Goal: Task Accomplishment & Management: Complete application form

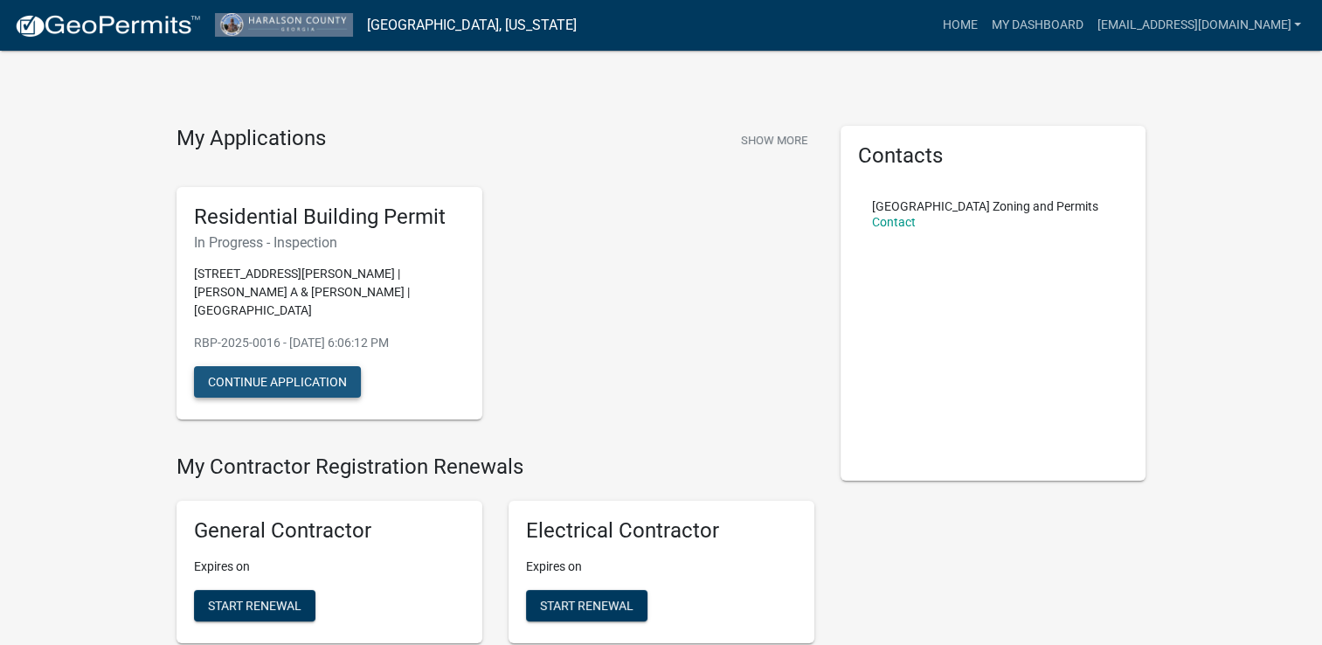
click at [278, 372] on button "Continue Application" at bounding box center [277, 381] width 167 height 31
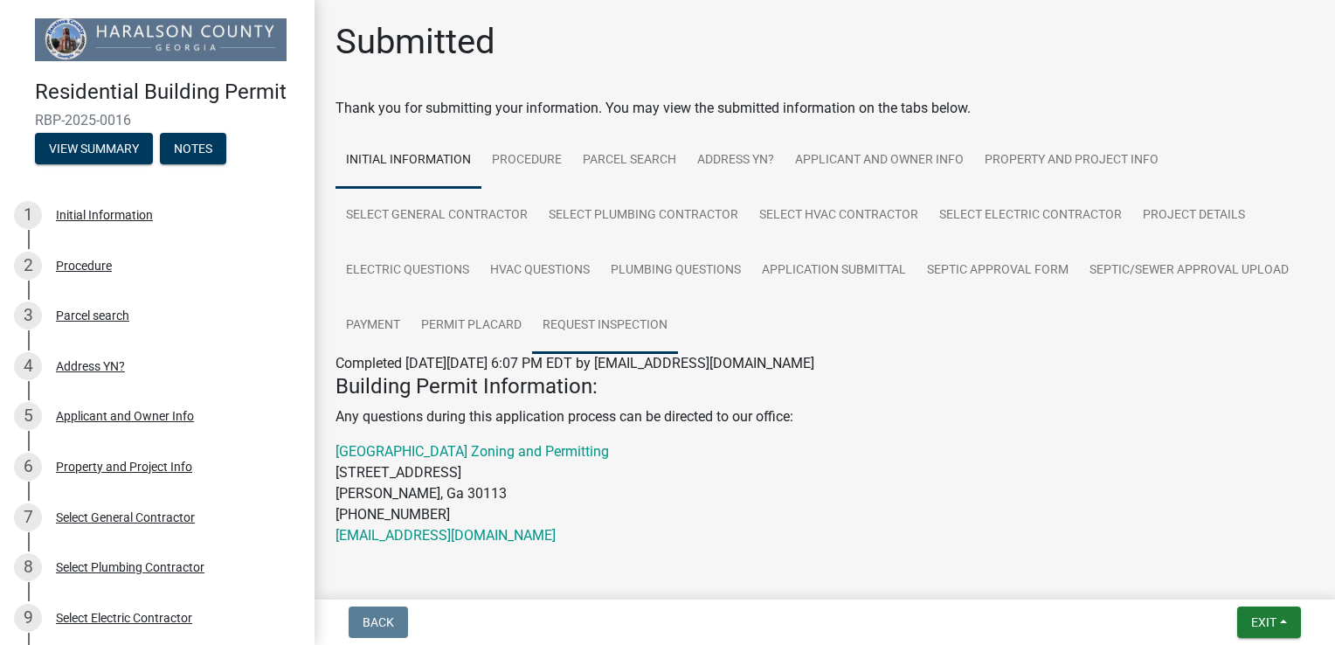
click at [572, 319] on link "Request Inspection" at bounding box center [605, 326] width 146 height 56
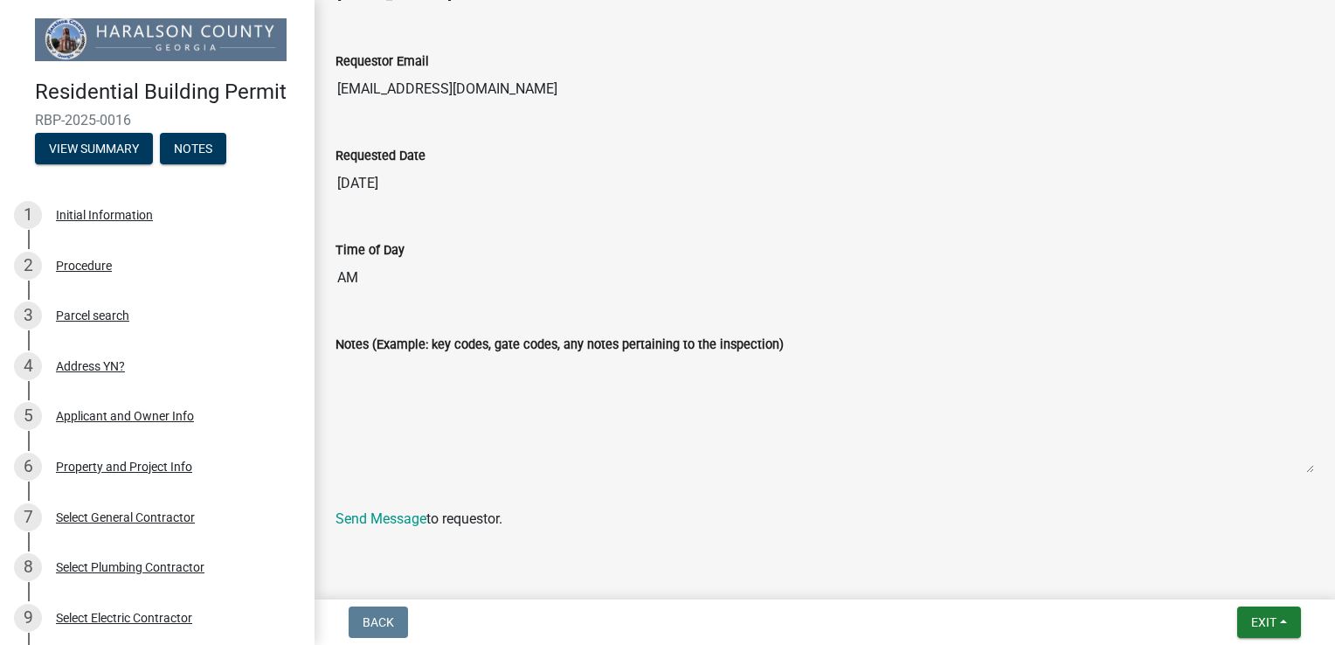
scroll to position [1473, 0]
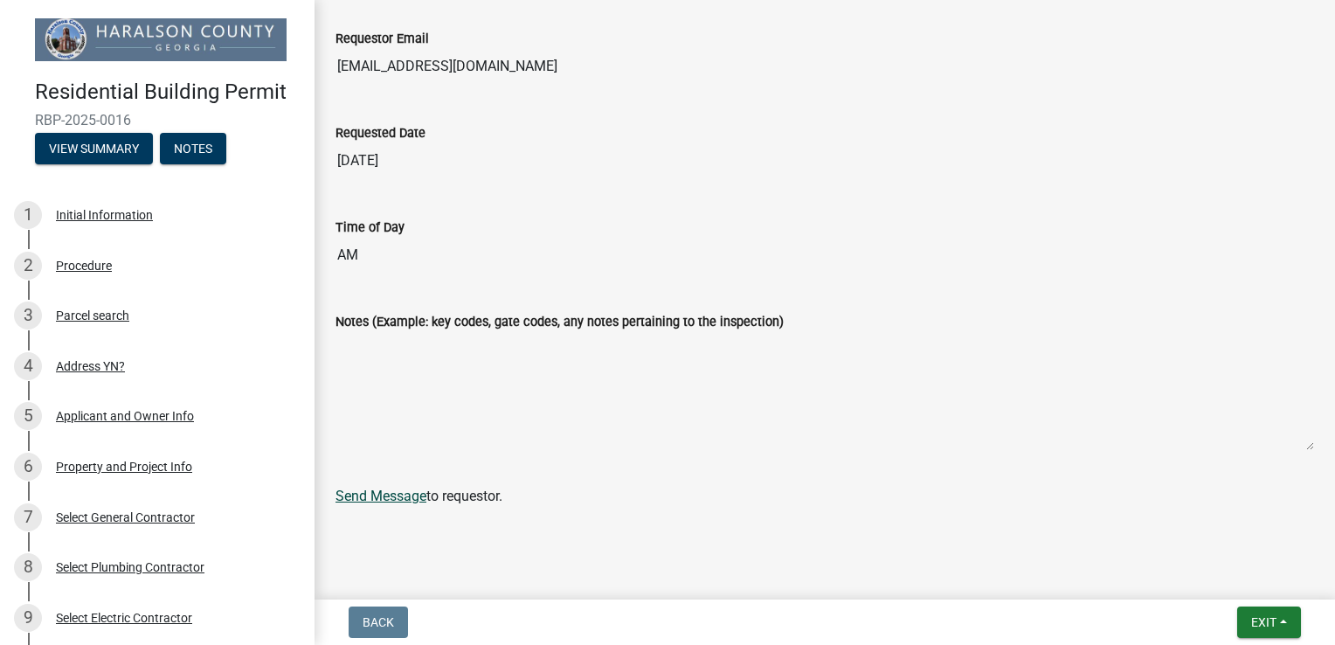
click at [410, 498] on link "Send Message" at bounding box center [381, 496] width 91 height 17
click at [410, 389] on textarea "Notes (Example: key codes, gate codes, any notes pertaining to the inspection)" at bounding box center [825, 391] width 979 height 119
click at [406, 362] on textarea "Notes (Example: key codes, gate codes, any notes pertaining to the inspection)" at bounding box center [825, 391] width 979 height 119
click at [388, 341] on textarea "Notes (Example: key codes, gate codes, any notes pertaining to the inspection)" at bounding box center [825, 391] width 979 height 119
click at [395, 390] on textarea "Notes (Example: key codes, gate codes, any notes pertaining to the inspection)" at bounding box center [825, 391] width 979 height 119
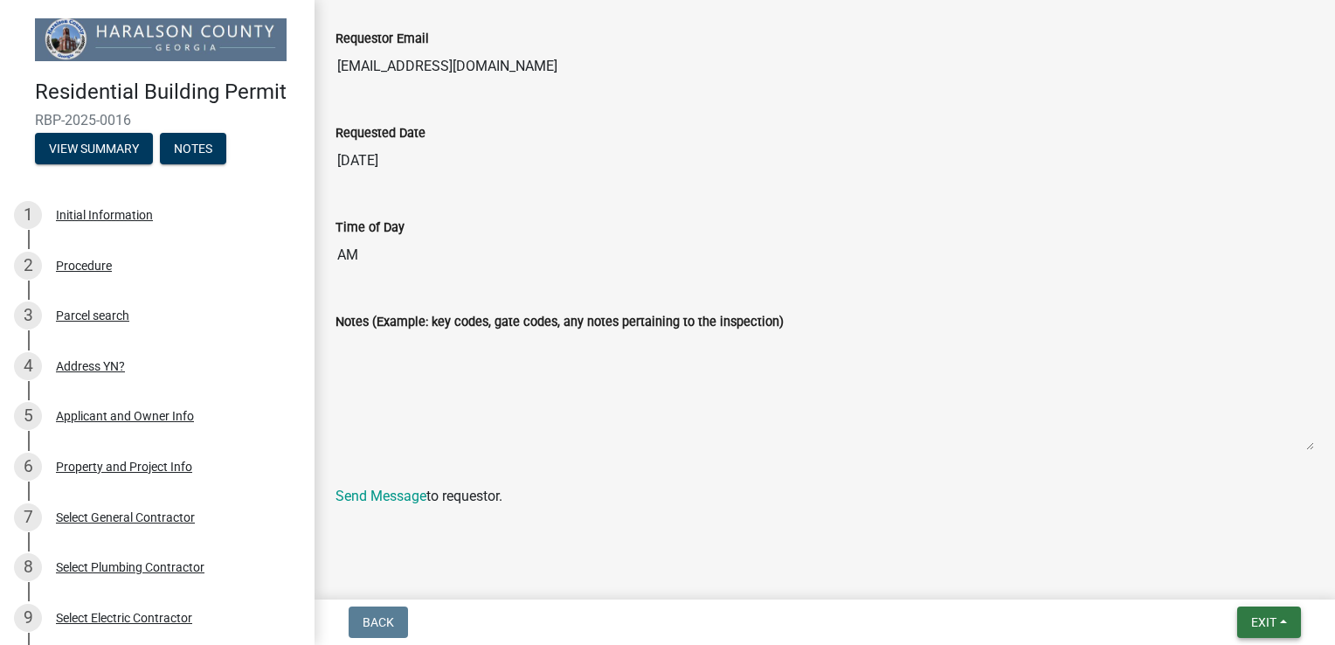
click at [1277, 612] on button "Exit" at bounding box center [1270, 622] width 64 height 31
click at [930, 428] on textarea "Notes (Example: key codes, gate codes, any notes pertaining to the inspection)" at bounding box center [825, 391] width 979 height 119
click at [427, 363] on textarea "Notes (Example: key codes, gate codes, any notes pertaining to the inspection)" at bounding box center [825, 391] width 979 height 119
click at [417, 377] on textarea "Notes (Example: key codes, gate codes, any notes pertaining to the inspection)" at bounding box center [825, 391] width 979 height 119
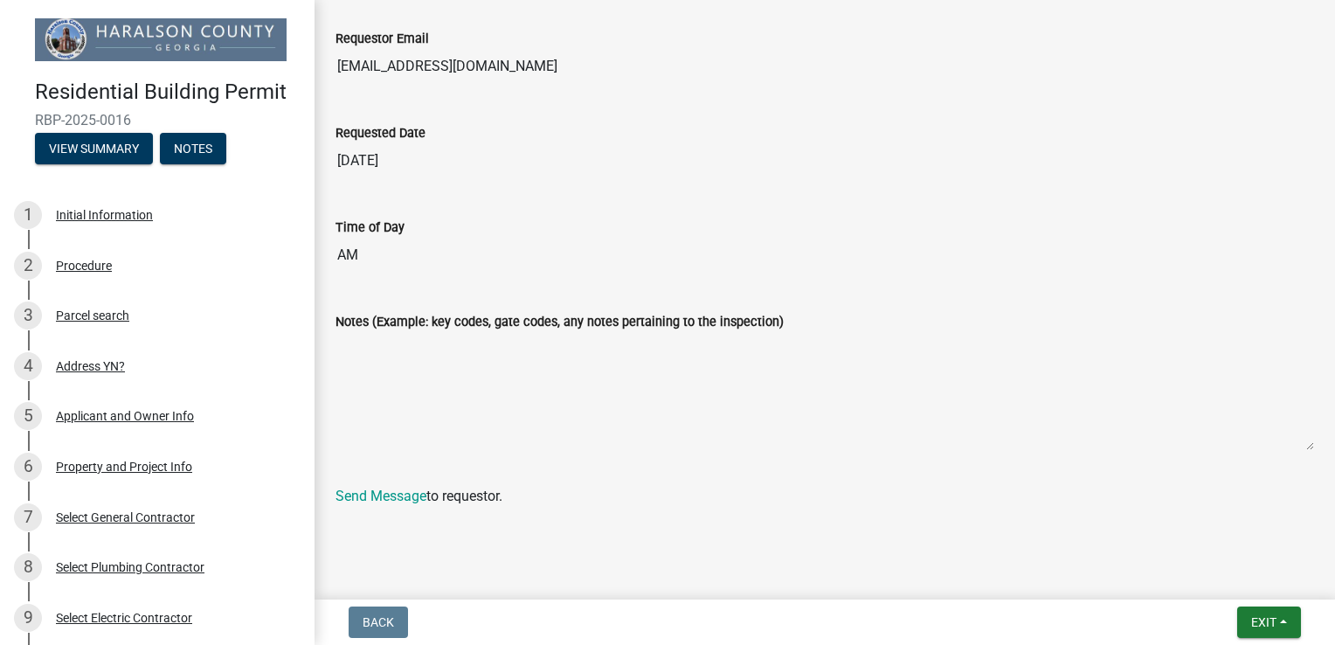
click at [417, 377] on textarea "Notes (Example: key codes, gate codes, any notes pertaining to the inspection)" at bounding box center [825, 391] width 979 height 119
click at [398, 492] on link "Send Message" at bounding box center [381, 496] width 91 height 17
click at [199, 137] on button "Notes" at bounding box center [193, 148] width 66 height 31
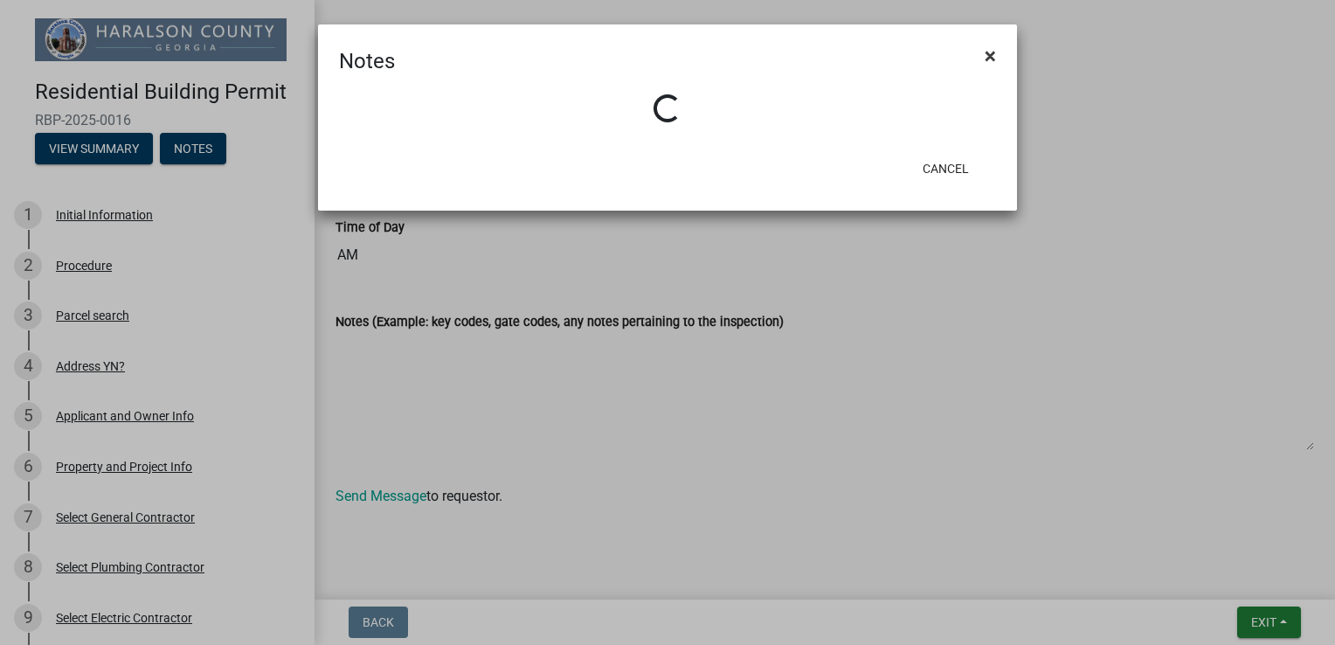
click at [995, 56] on span "×" at bounding box center [990, 56] width 11 height 24
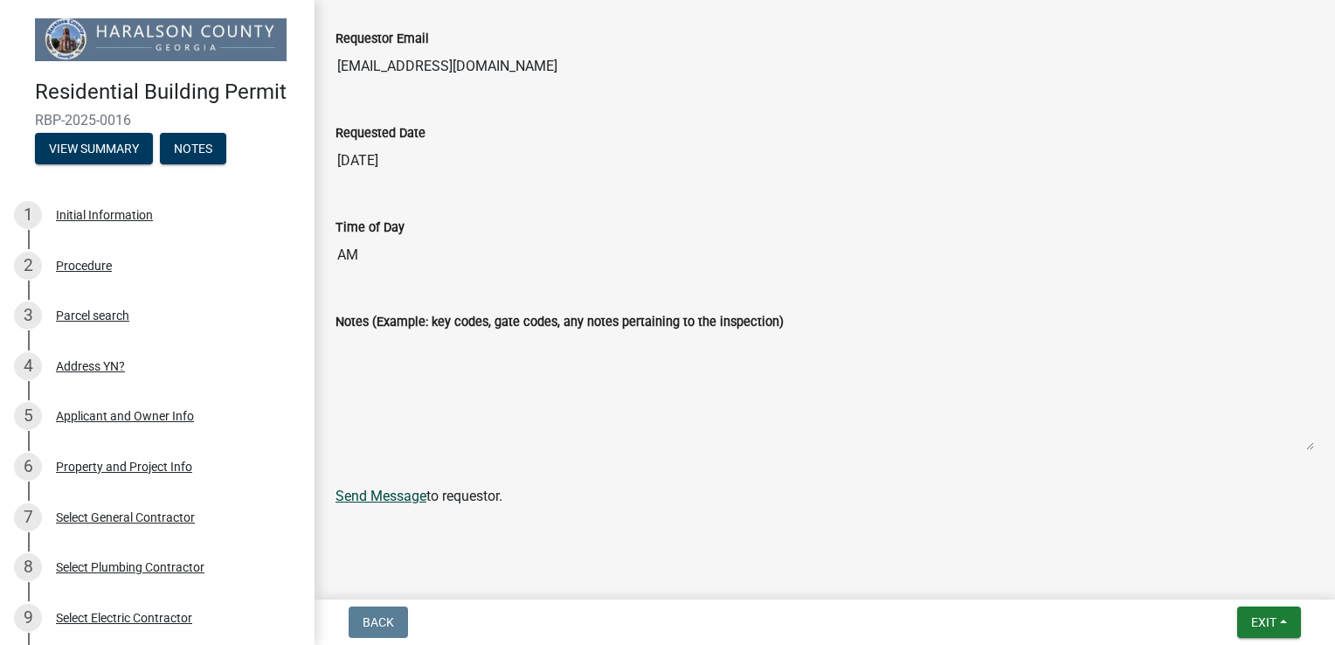
click at [416, 495] on link "Send Message" at bounding box center [381, 496] width 91 height 17
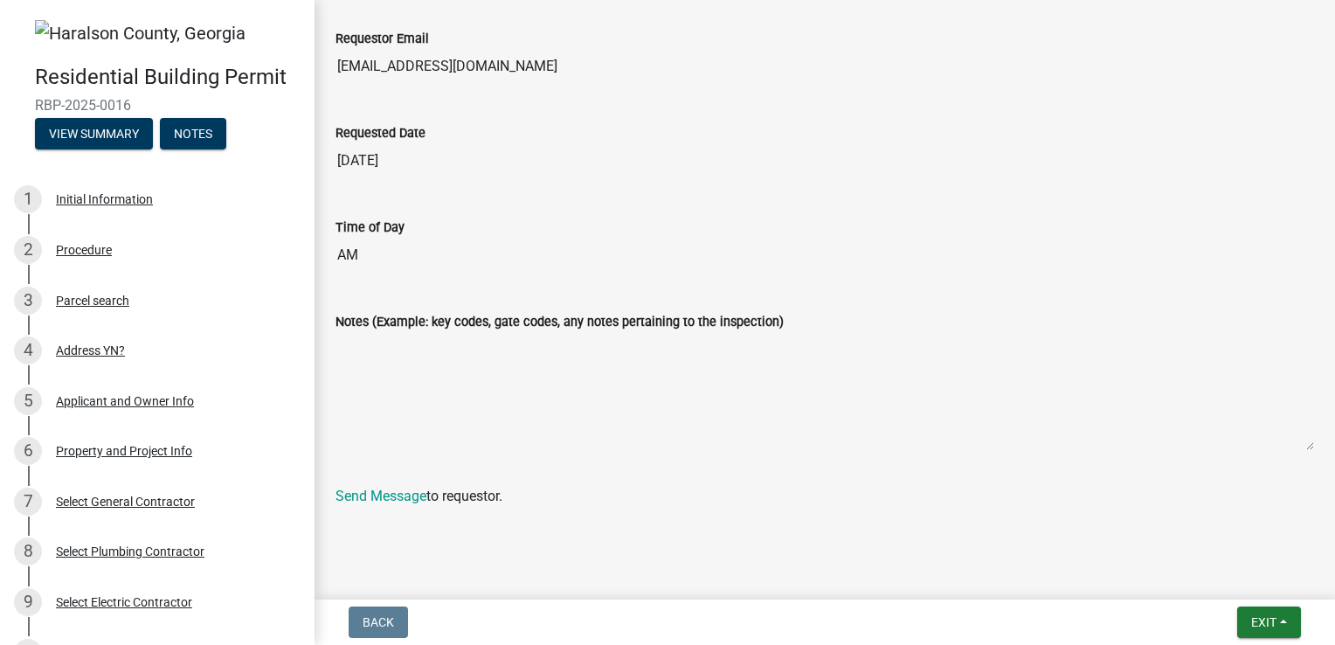
click at [381, 414] on textarea "Notes (Example: key codes, gate codes, any notes pertaining to the inspection)" at bounding box center [825, 391] width 979 height 119
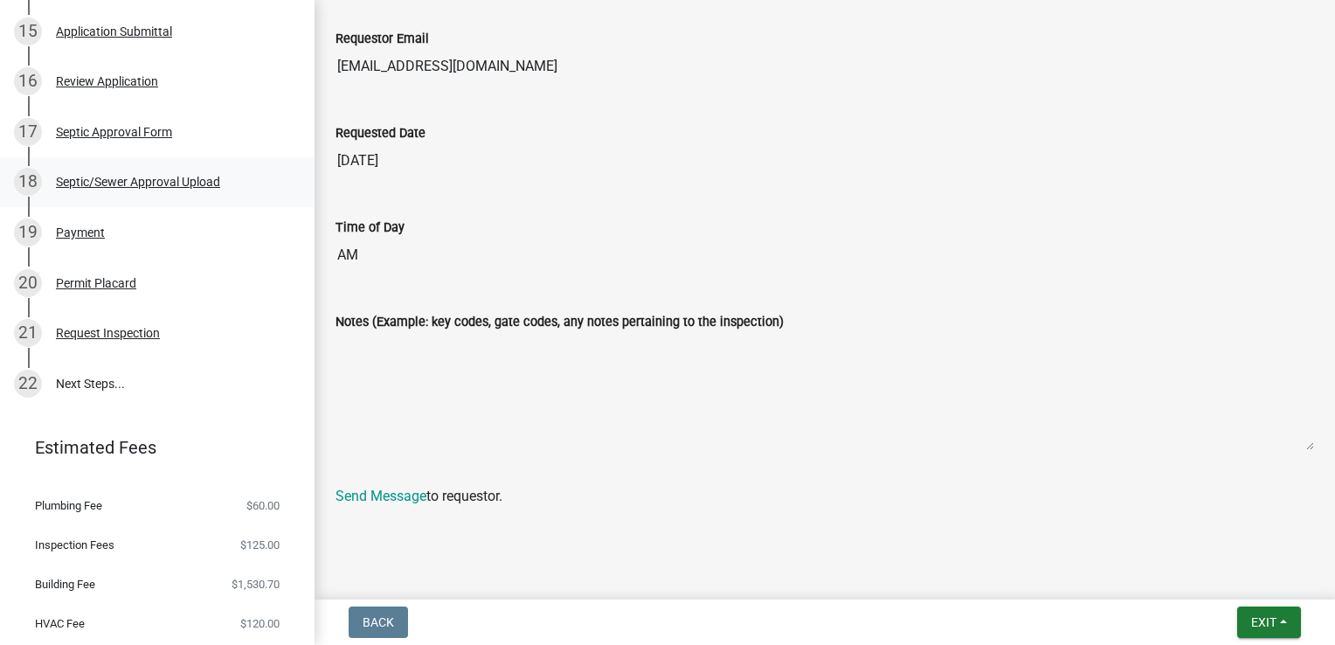
scroll to position [693, 0]
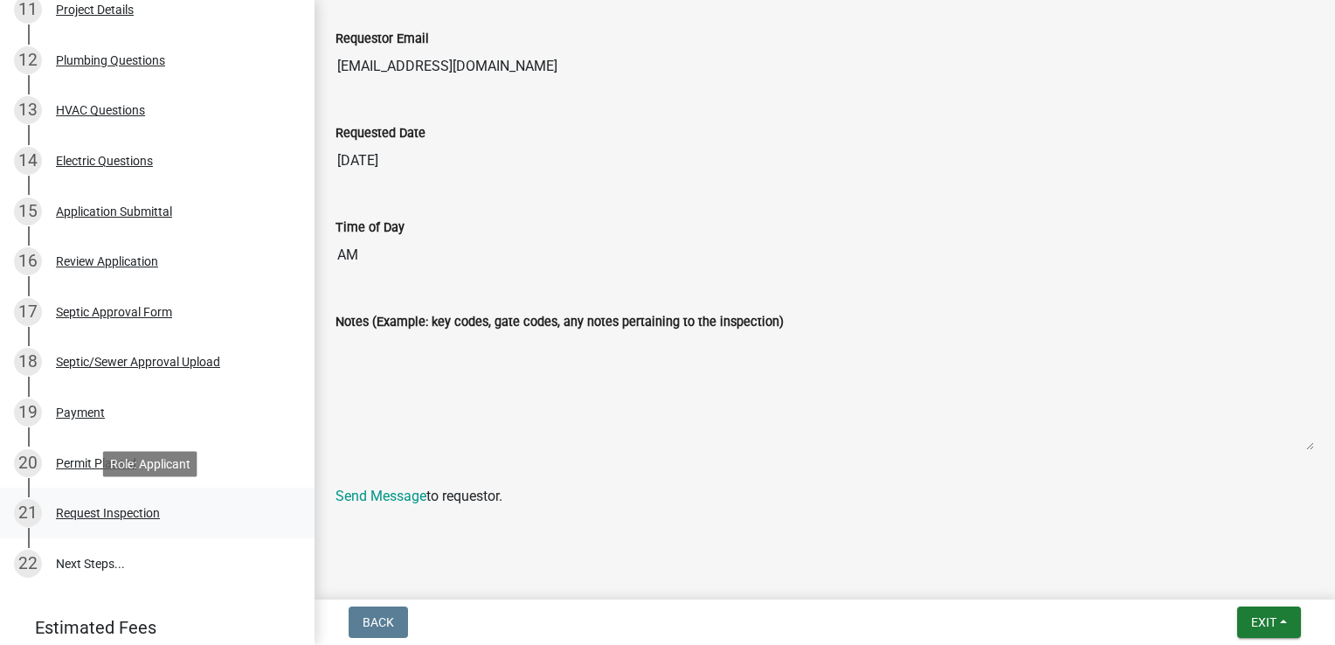
click at [125, 511] on div "Request Inspection" at bounding box center [108, 513] width 104 height 12
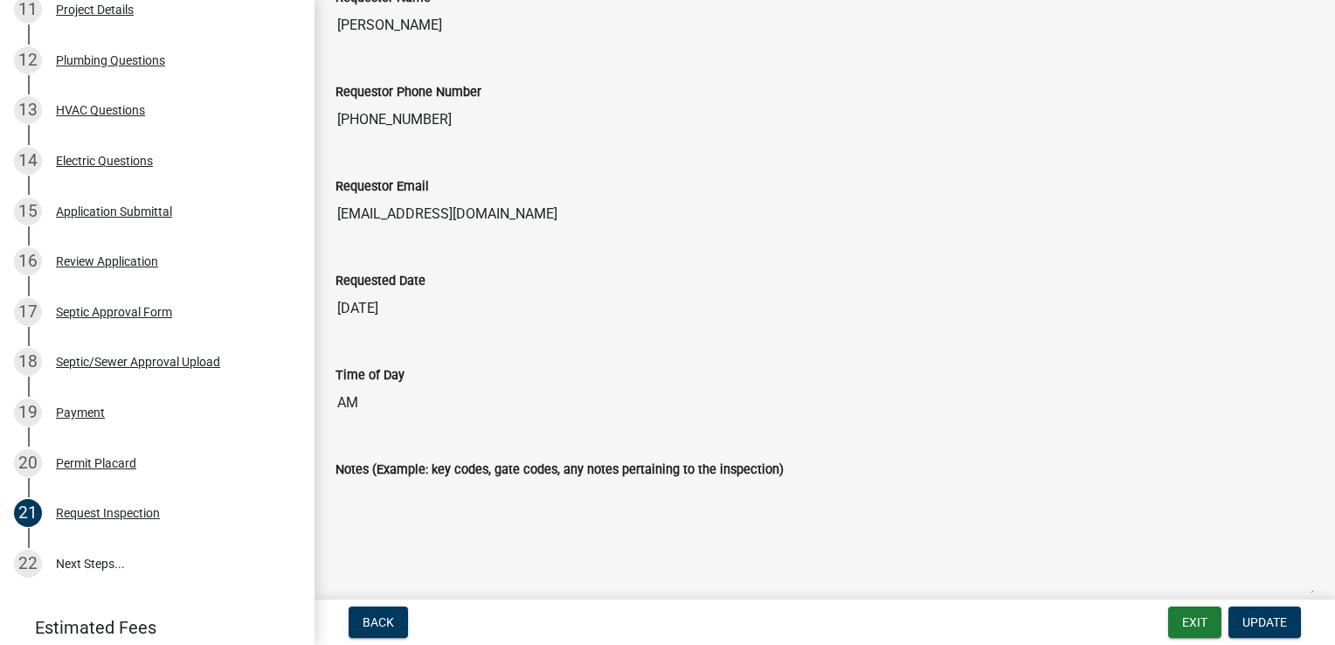
scroll to position [1175, 0]
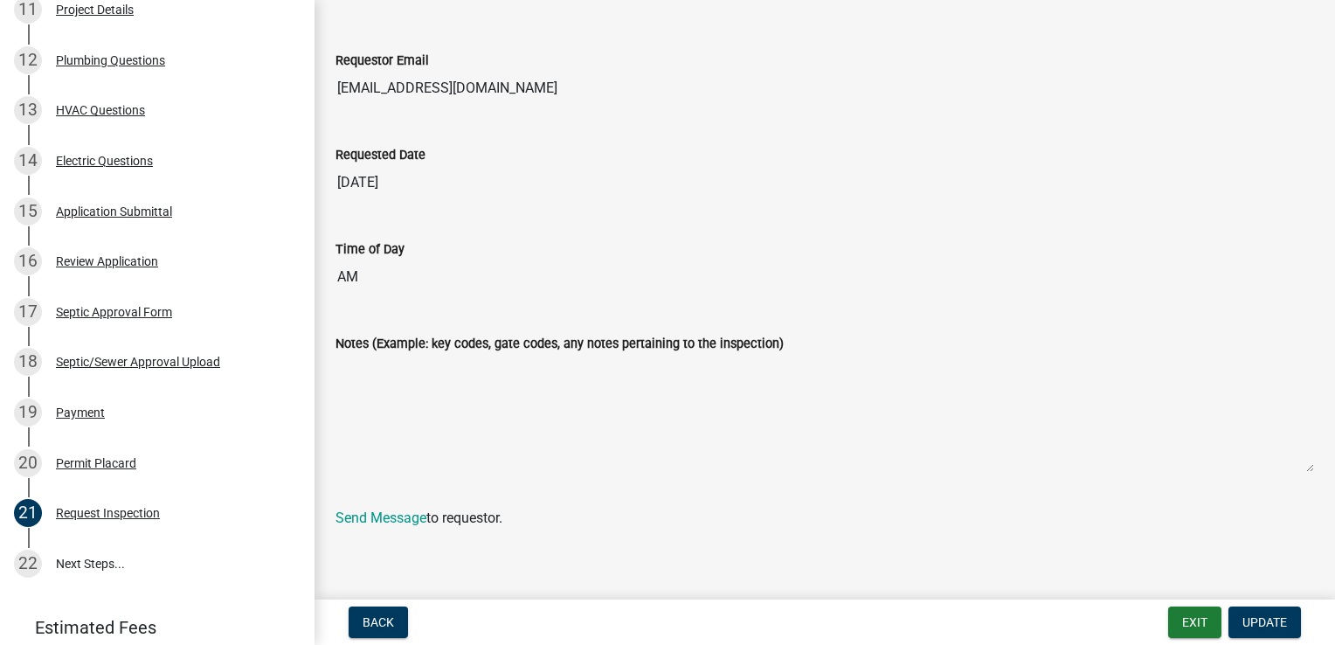
click at [441, 376] on textarea "Notes (Example: key codes, gate codes, any notes pertaining to the inspection)" at bounding box center [825, 413] width 979 height 119
drag, startPoint x: 441, startPoint y: 376, endPoint x: 399, endPoint y: 390, distance: 45.0
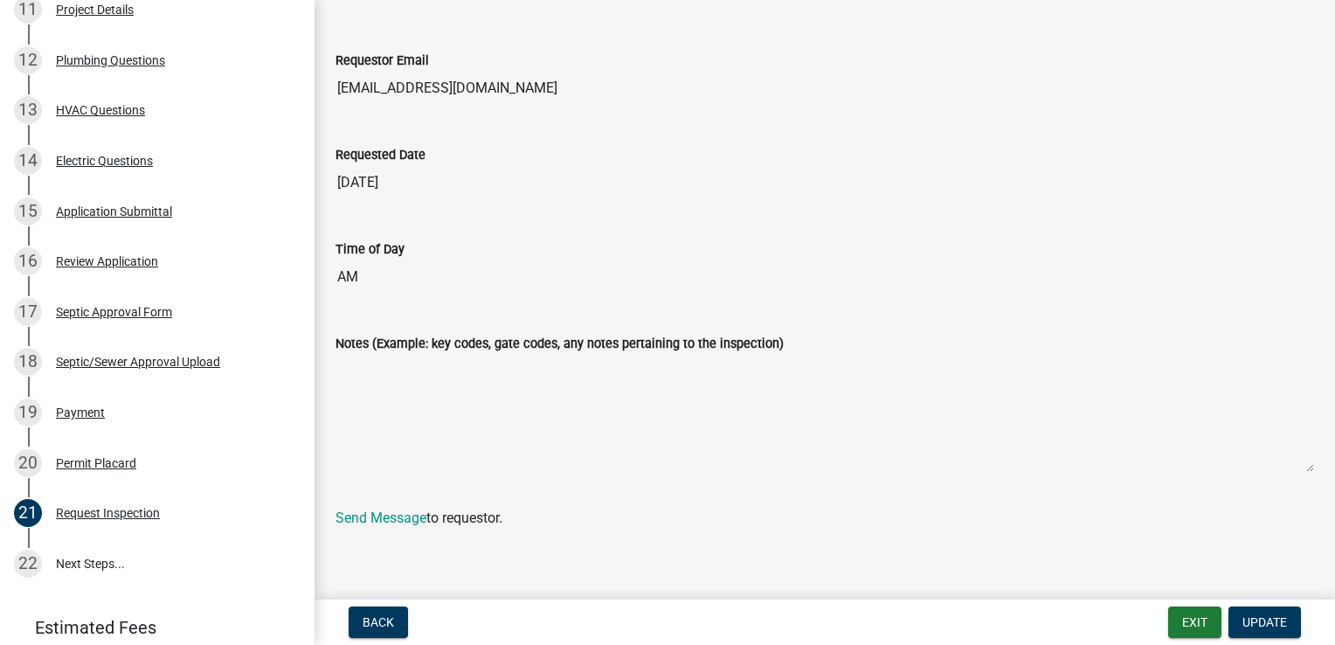
click at [399, 390] on textarea "Notes (Example: key codes, gate codes, any notes pertaining to the inspection)" at bounding box center [825, 413] width 979 height 119
click at [918, 394] on textarea "Notes (Example: key codes, gate codes, any notes pertaining to the inspection)" at bounding box center [825, 413] width 979 height 119
click at [364, 621] on span "Back" at bounding box center [378, 622] width 31 height 14
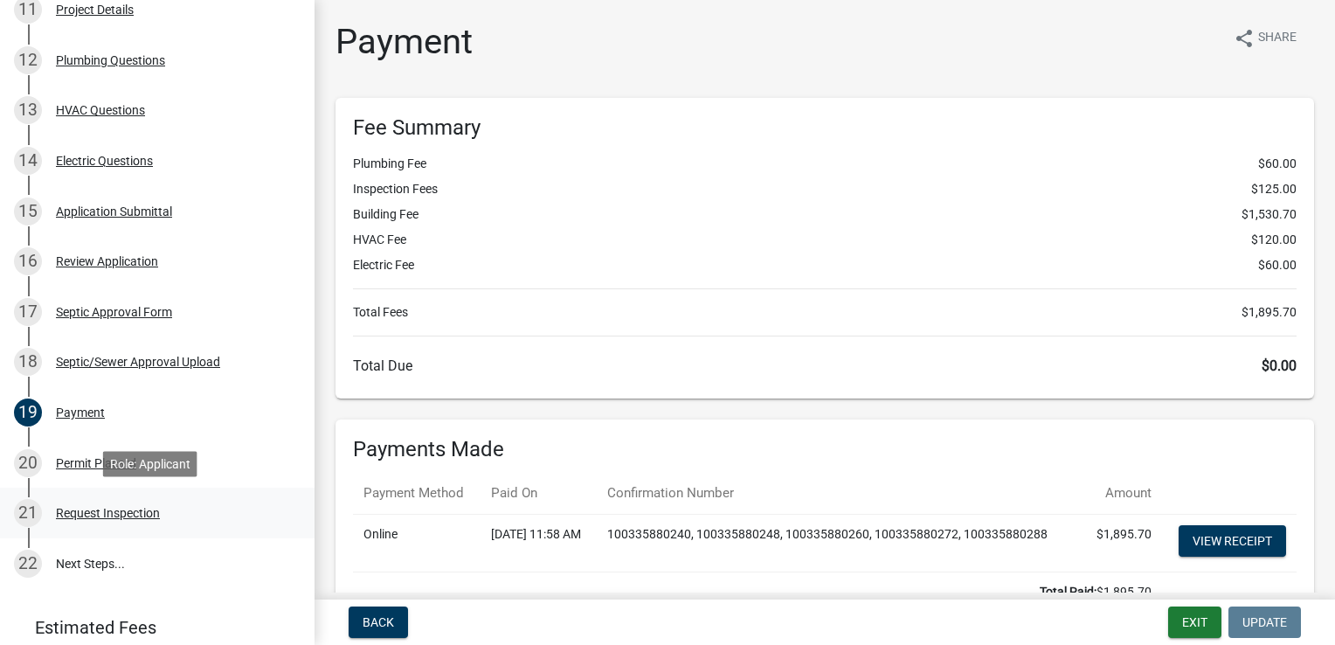
click at [122, 513] on div "Request Inspection" at bounding box center [108, 513] width 104 height 12
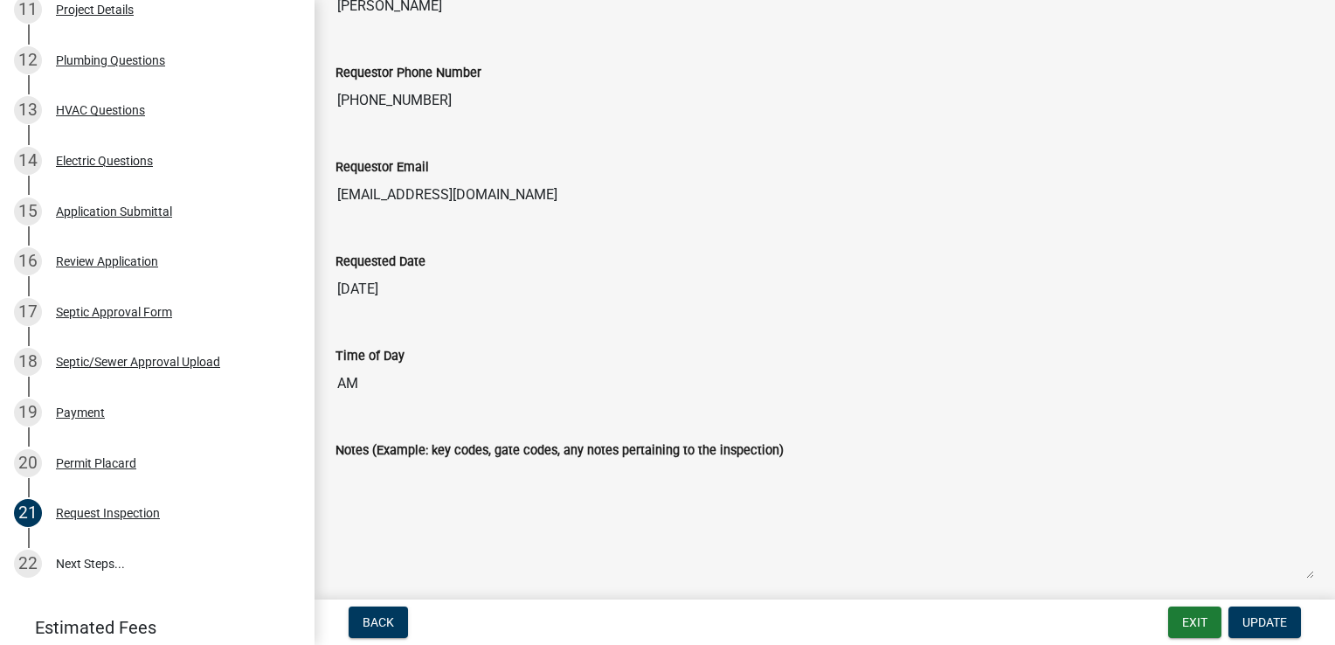
scroll to position [1175, 0]
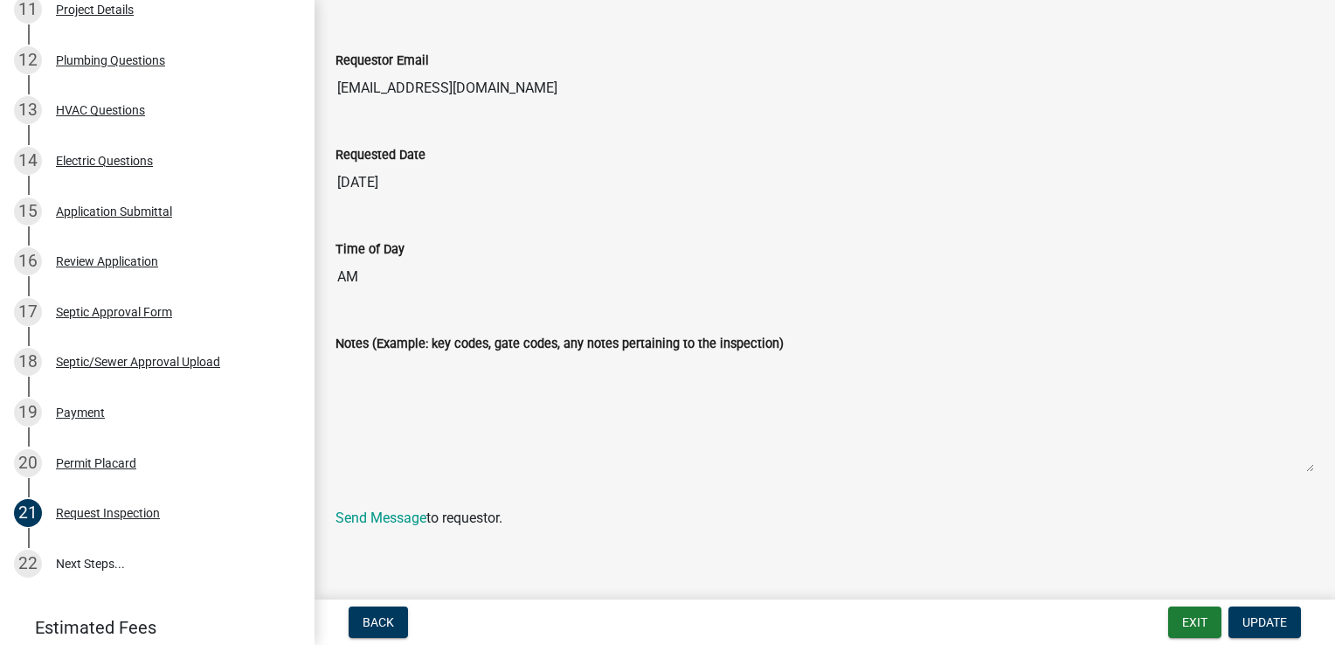
click at [381, 397] on textarea "Notes (Example: key codes, gate codes, any notes pertaining to the inspection)" at bounding box center [825, 413] width 979 height 119
click at [385, 397] on textarea "Notes (Example: key codes, gate codes, any notes pertaining to the inspection)" at bounding box center [825, 413] width 979 height 119
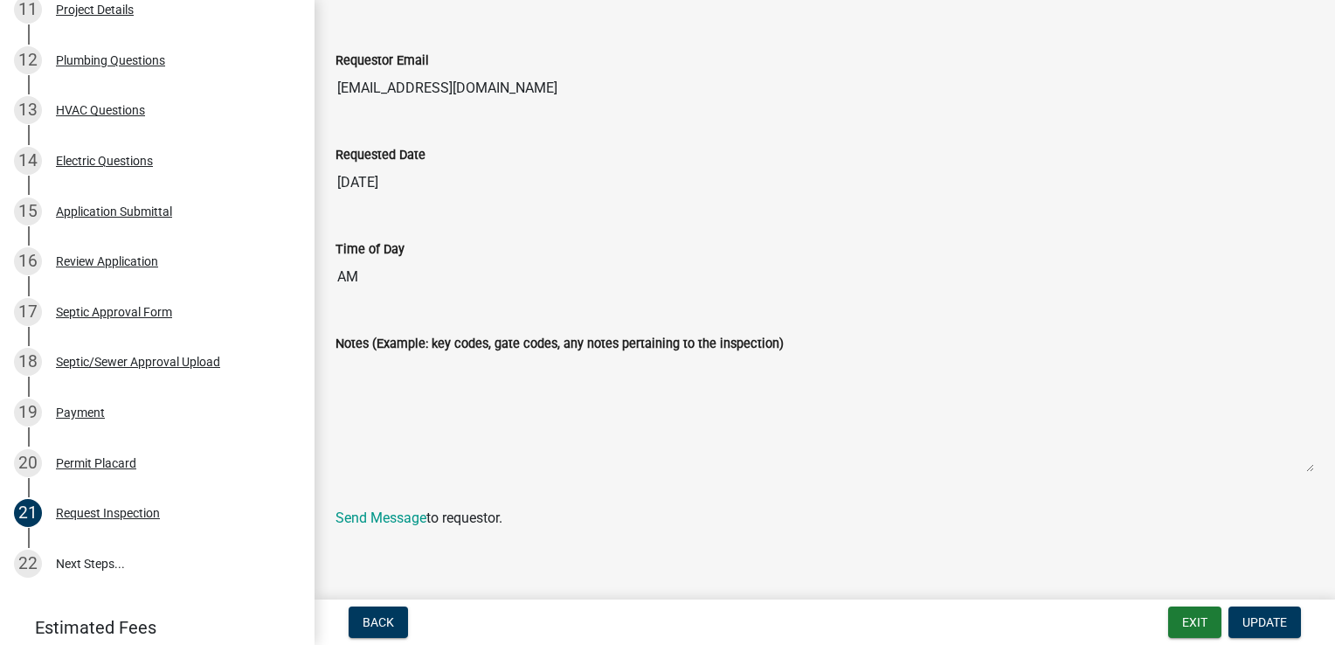
click at [385, 397] on textarea "Notes (Example: key codes, gate codes, any notes pertaining to the inspection)" at bounding box center [825, 413] width 979 height 119
click at [388, 510] on link "Send Message" at bounding box center [381, 518] width 91 height 17
click at [372, 369] on textarea "Notes (Example: key codes, gate codes, any notes pertaining to the inspection)" at bounding box center [825, 413] width 979 height 119
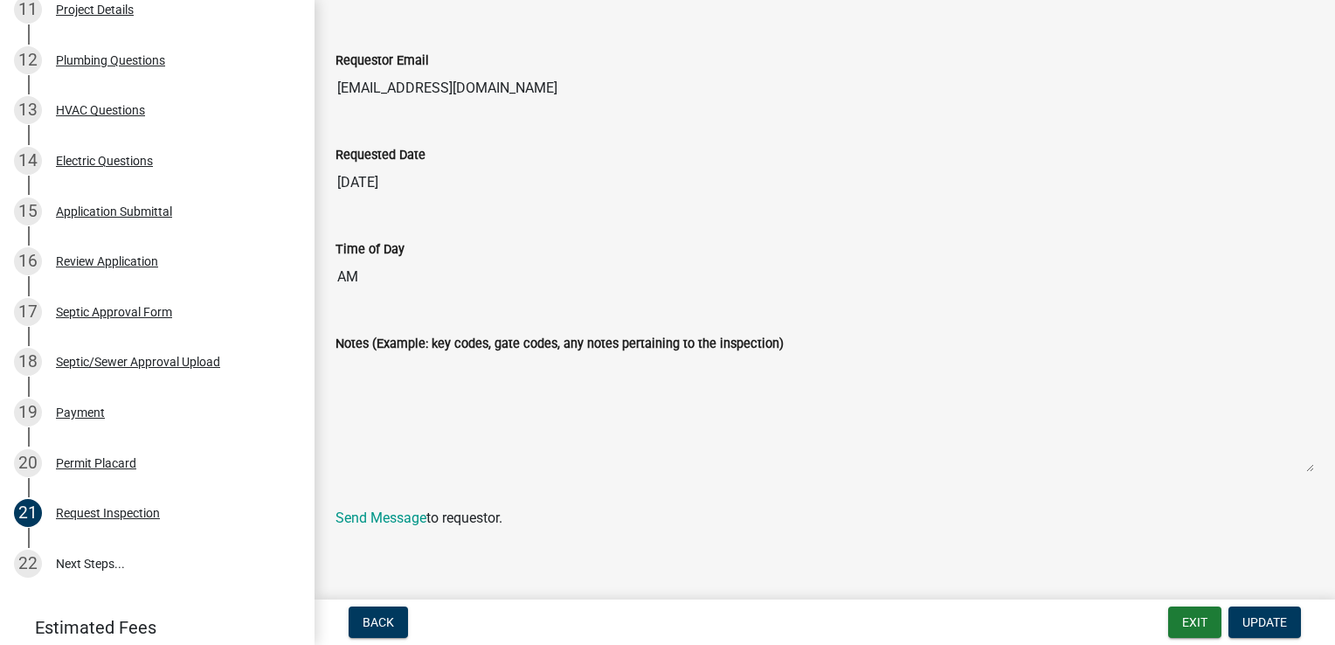
click at [405, 354] on textarea "Notes (Example: key codes, gate codes, any notes pertaining to the inspection)" at bounding box center [825, 413] width 979 height 119
click at [377, 348] on div "Notes (Example: key codes, gate codes, any notes pertaining to the inspection)" at bounding box center [825, 343] width 979 height 21
click at [461, 354] on textarea "Notes (Example: key codes, gate codes, any notes pertaining to the inspection)" at bounding box center [825, 413] width 979 height 119
click at [385, 422] on textarea "Notes (Example: key codes, gate codes, any notes pertaining to the inspection)" at bounding box center [825, 413] width 979 height 119
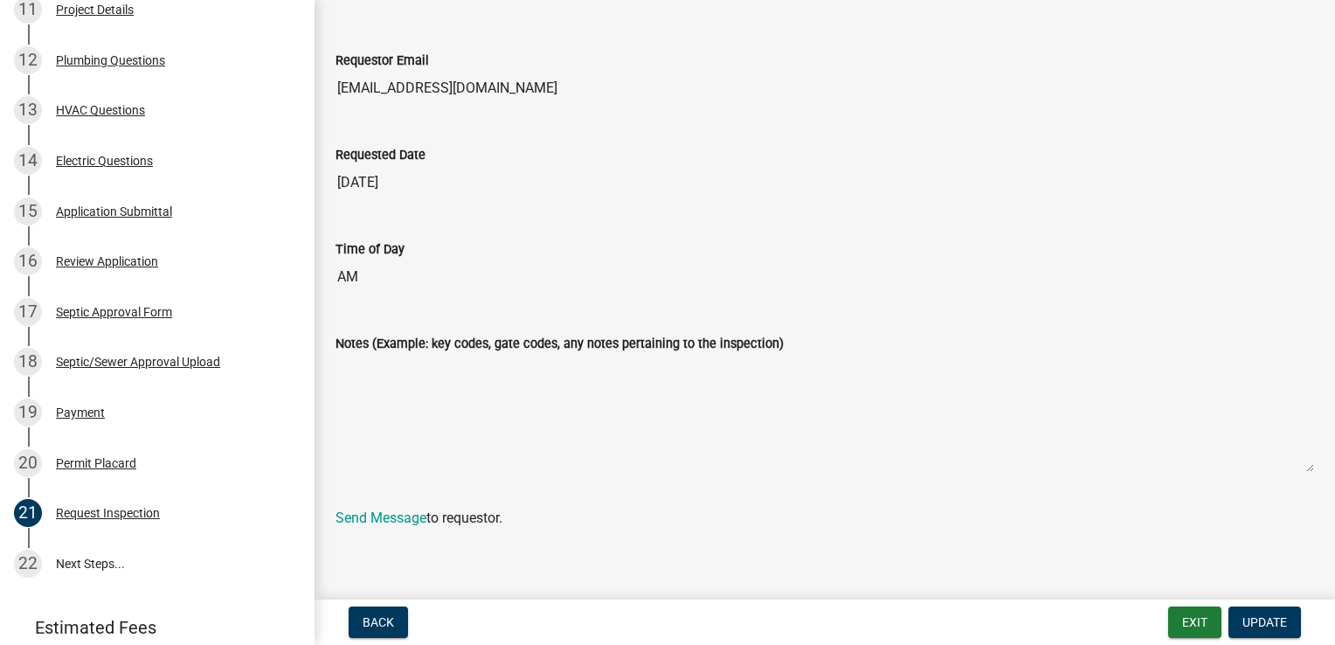
click at [385, 420] on textarea "Notes (Example: key codes, gate codes, any notes pertaining to the inspection)" at bounding box center [825, 413] width 979 height 119
drag, startPoint x: 385, startPoint y: 420, endPoint x: 354, endPoint y: 449, distance: 42.7
click at [384, 423] on textarea "Notes (Example: key codes, gate codes, any notes pertaining to the inspection)" at bounding box center [825, 413] width 979 height 119
click at [354, 449] on textarea "Notes (Example: key codes, gate codes, any notes pertaining to the inspection)" at bounding box center [825, 413] width 979 height 119
click at [358, 446] on textarea "Notes (Example: key codes, gate codes, any notes pertaining to the inspection)" at bounding box center [825, 413] width 979 height 119
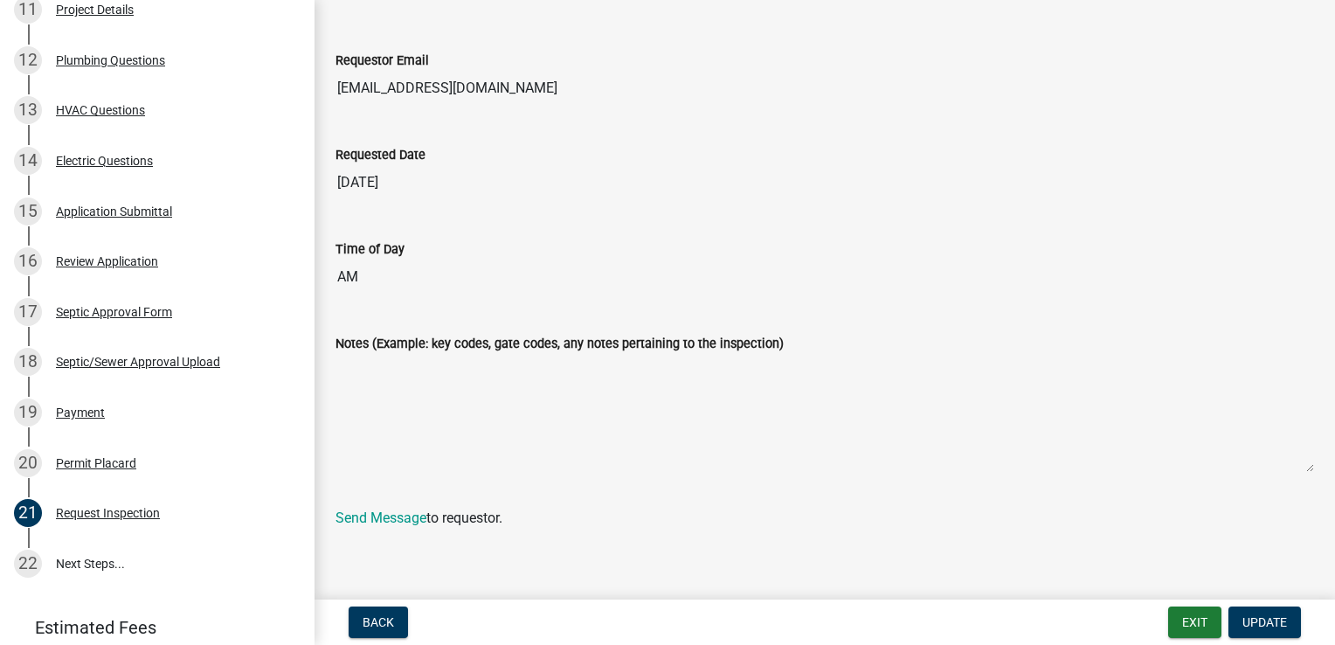
click at [360, 446] on textarea "Notes (Example: key codes, gate codes, any notes pertaining to the inspection)" at bounding box center [825, 413] width 979 height 119
click at [366, 449] on textarea "Notes (Example: key codes, gate codes, any notes pertaining to the inspection)" at bounding box center [825, 413] width 979 height 119
click at [375, 447] on textarea "Notes (Example: key codes, gate codes, any notes pertaining to the inspection)" at bounding box center [825, 413] width 979 height 119
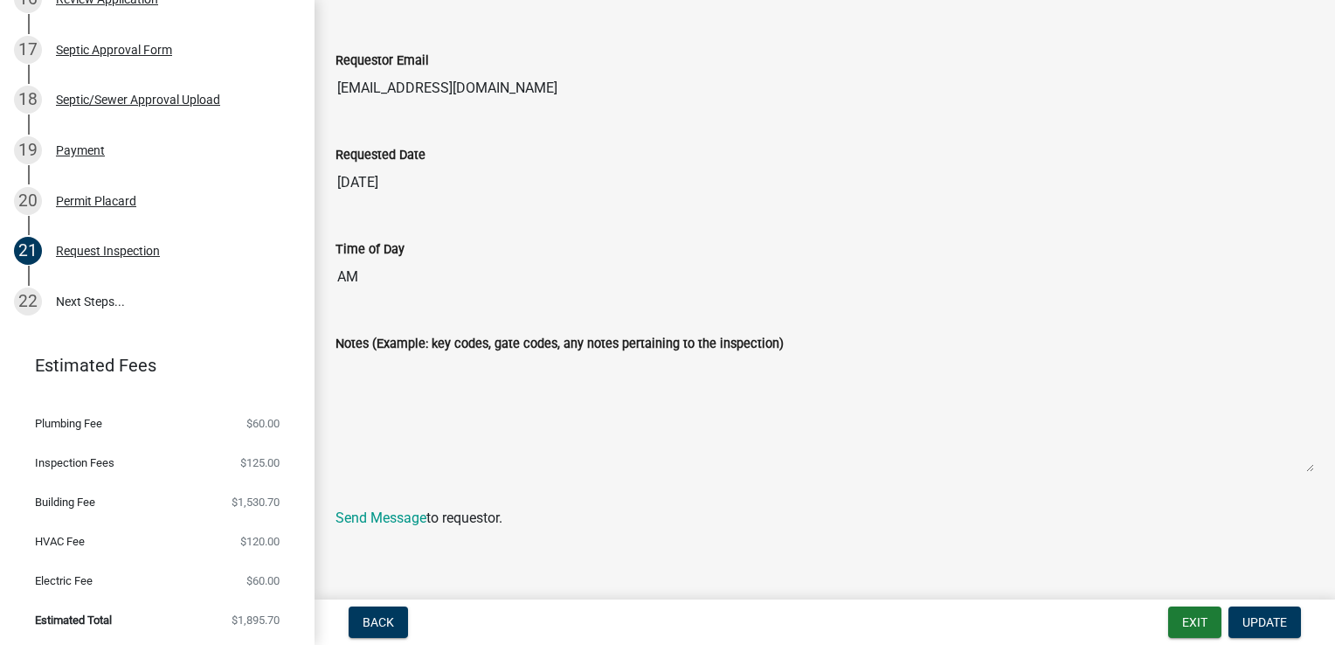
click at [509, 431] on textarea "Notes (Example: key codes, gate codes, any notes pertaining to the inspection)" at bounding box center [825, 413] width 979 height 119
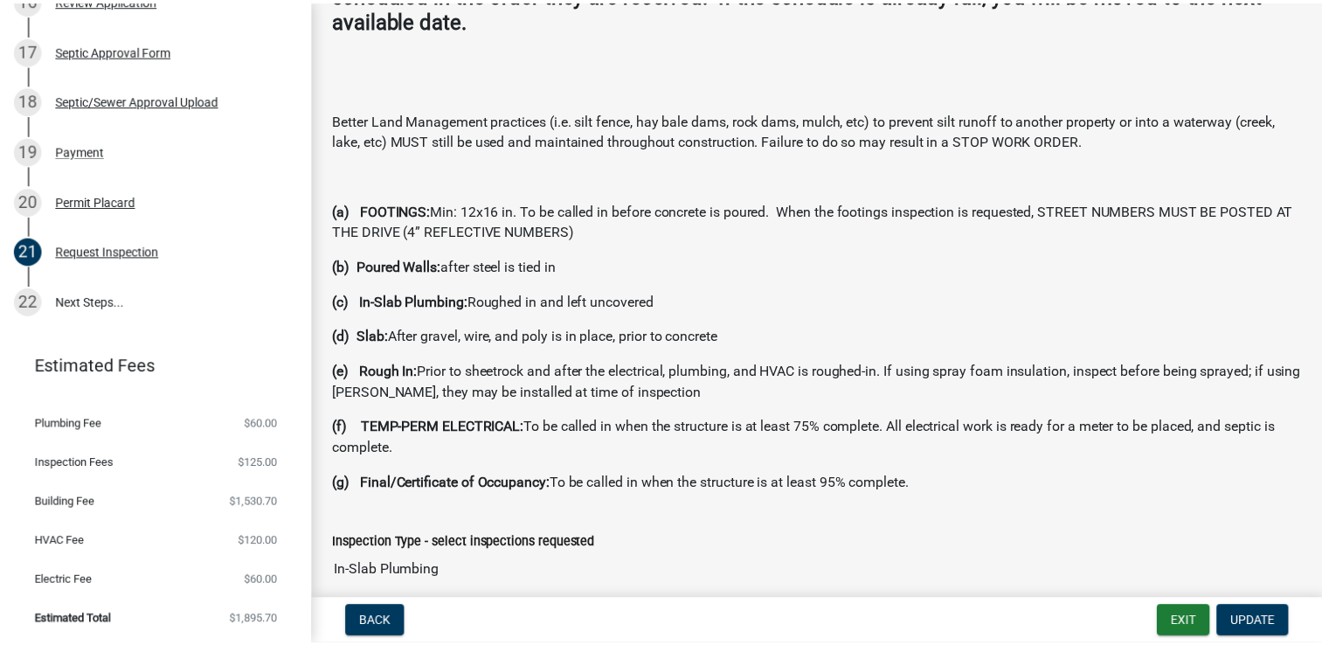
scroll to position [350, 0]
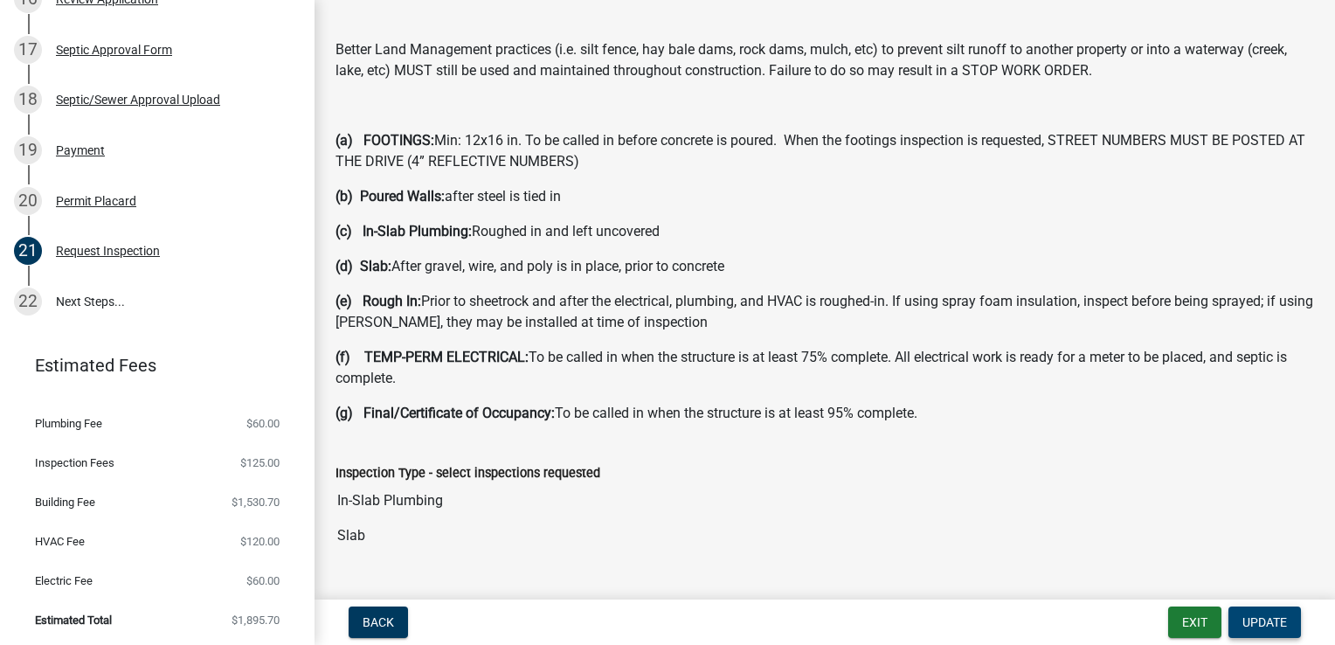
click at [1256, 624] on span "Update" at bounding box center [1265, 622] width 45 height 14
click at [1194, 620] on button "Exit" at bounding box center [1194, 622] width 53 height 31
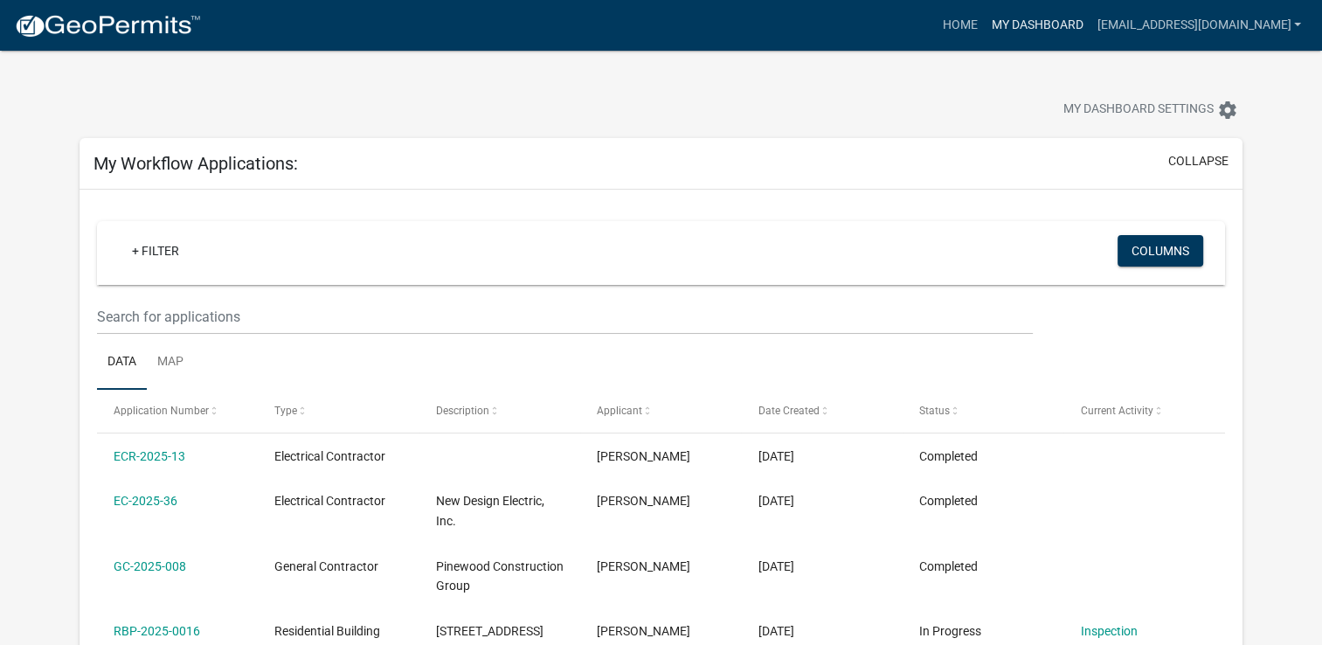
drag, startPoint x: 1046, startPoint y: 21, endPoint x: 1032, endPoint y: 44, distance: 26.7
click at [1046, 21] on link "My Dashboard" at bounding box center [1037, 25] width 106 height 33
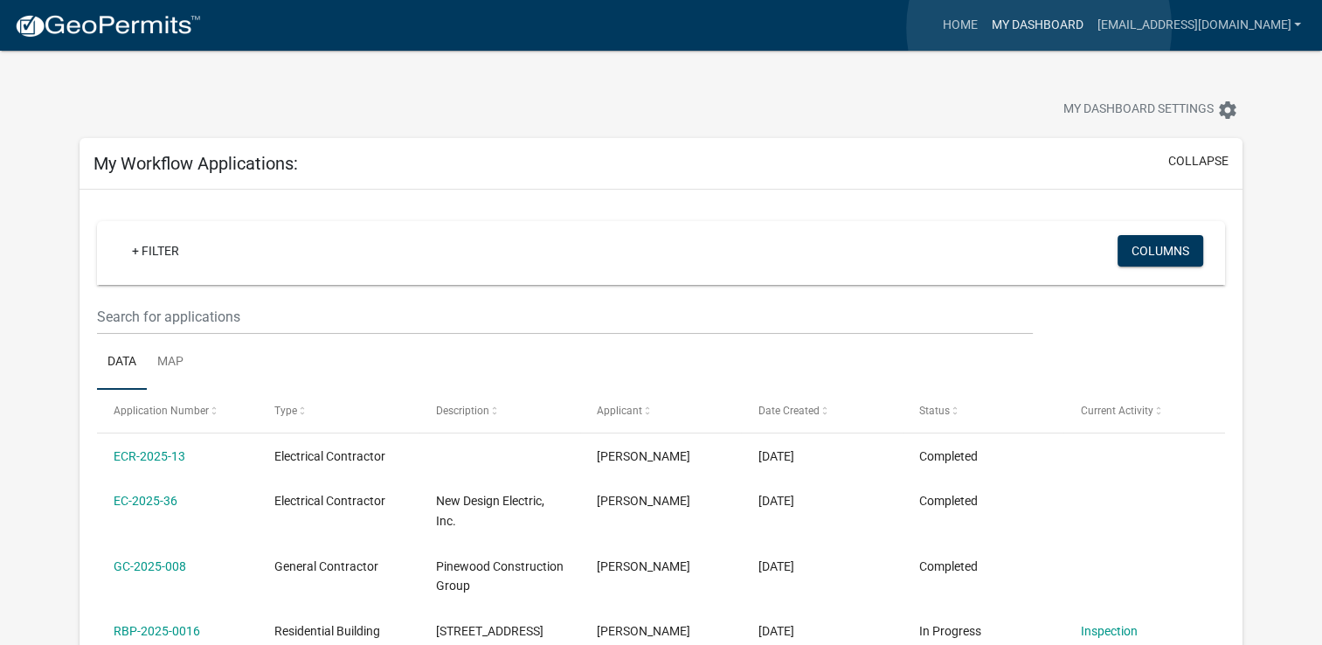
click at [1039, 28] on link "My Dashboard" at bounding box center [1037, 25] width 106 height 33
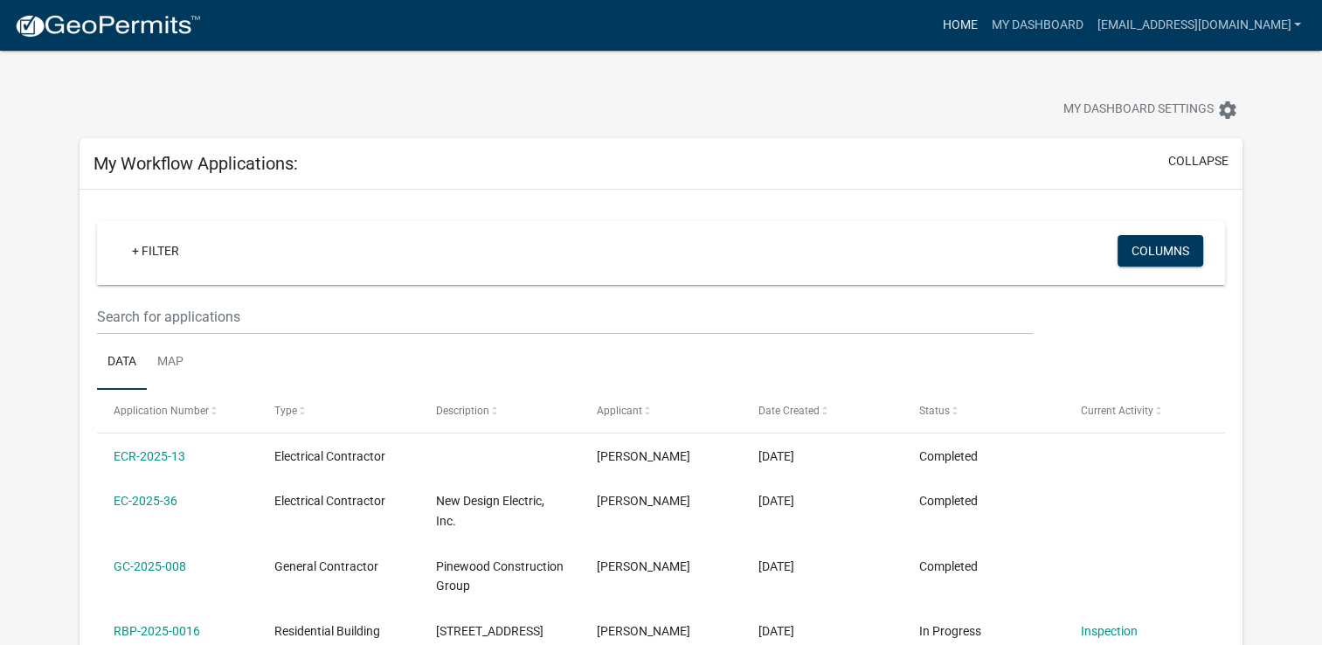
click at [984, 29] on link "Home" at bounding box center [959, 25] width 49 height 33
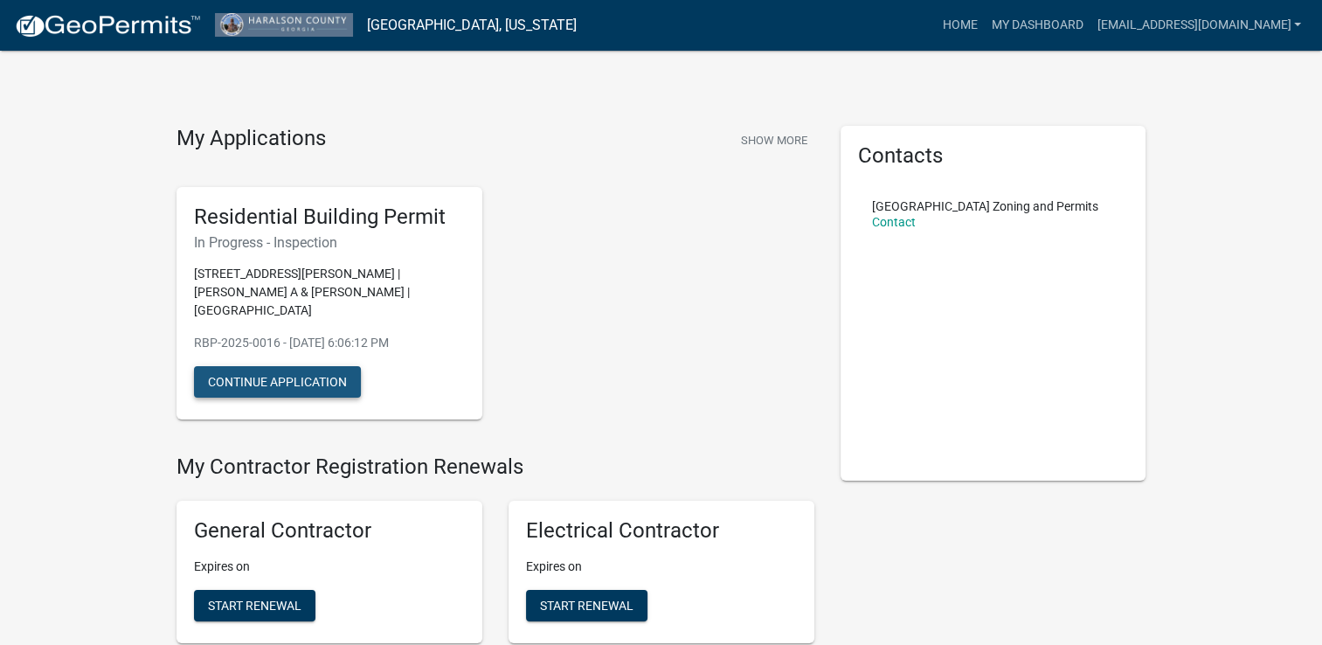
click at [267, 366] on button "Continue Application" at bounding box center [277, 381] width 167 height 31
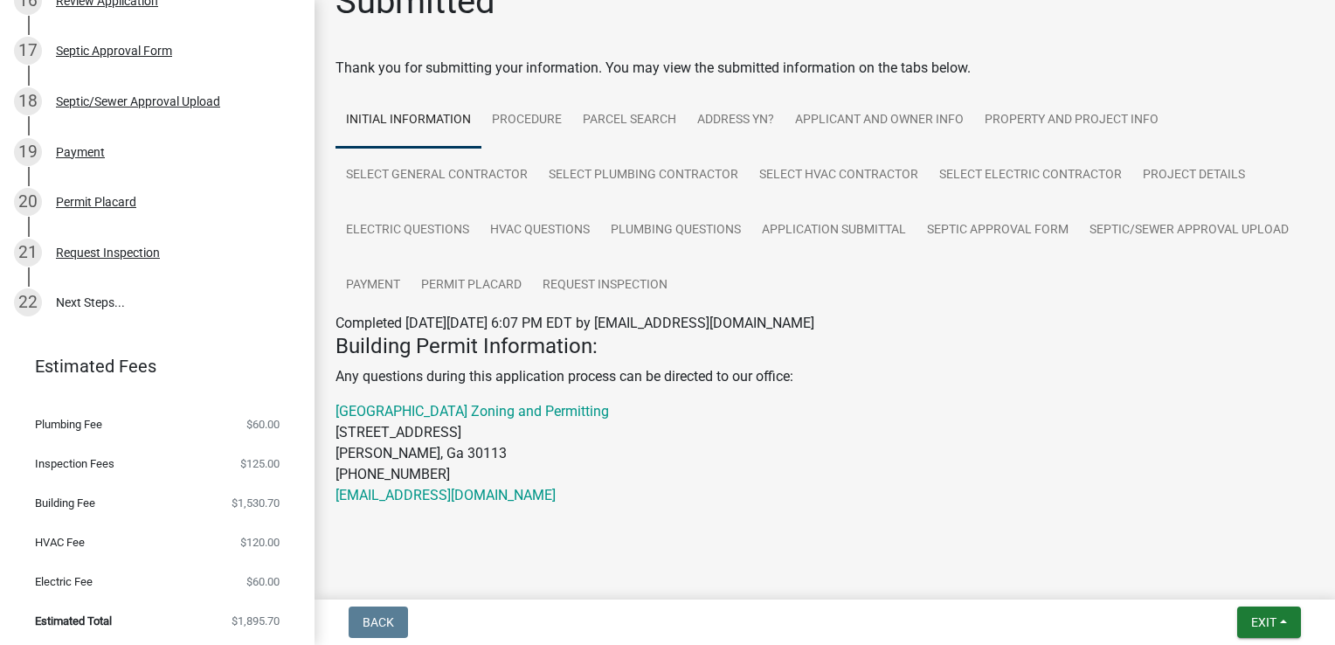
scroll to position [57, 0]
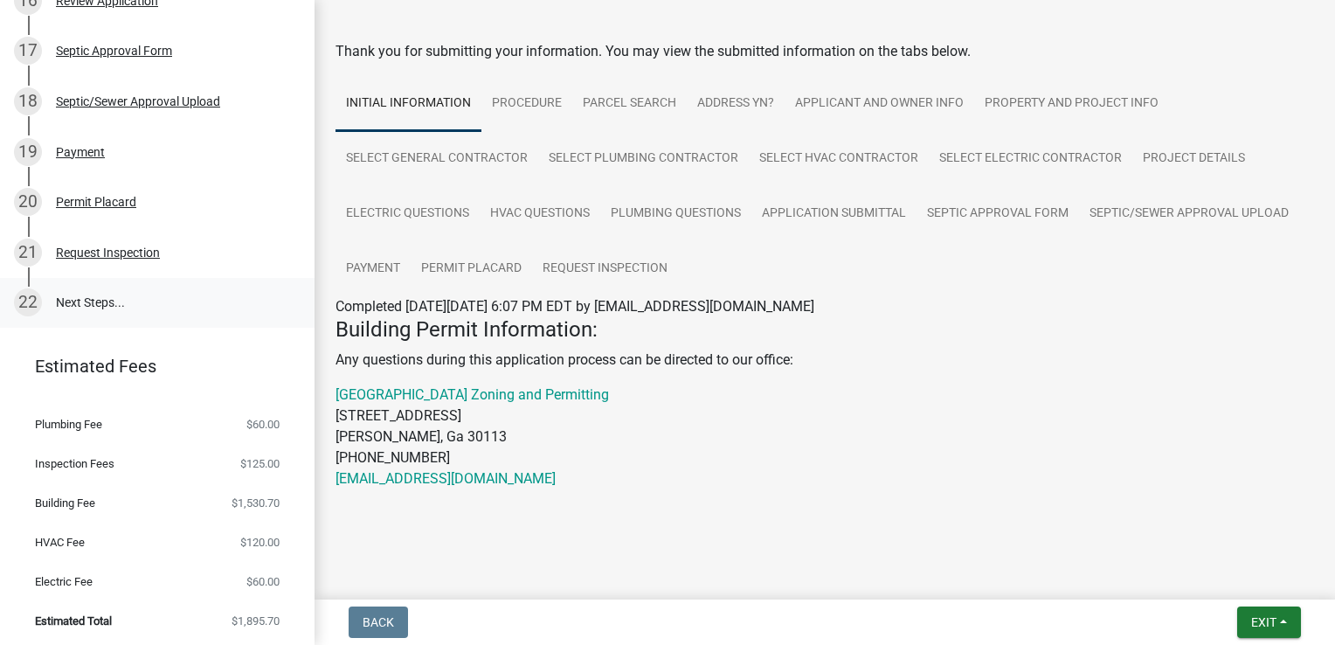
click at [91, 295] on link "22 Next Steps..." at bounding box center [157, 303] width 315 height 51
click at [486, 275] on link "Permit Placard" at bounding box center [471, 269] width 121 height 56
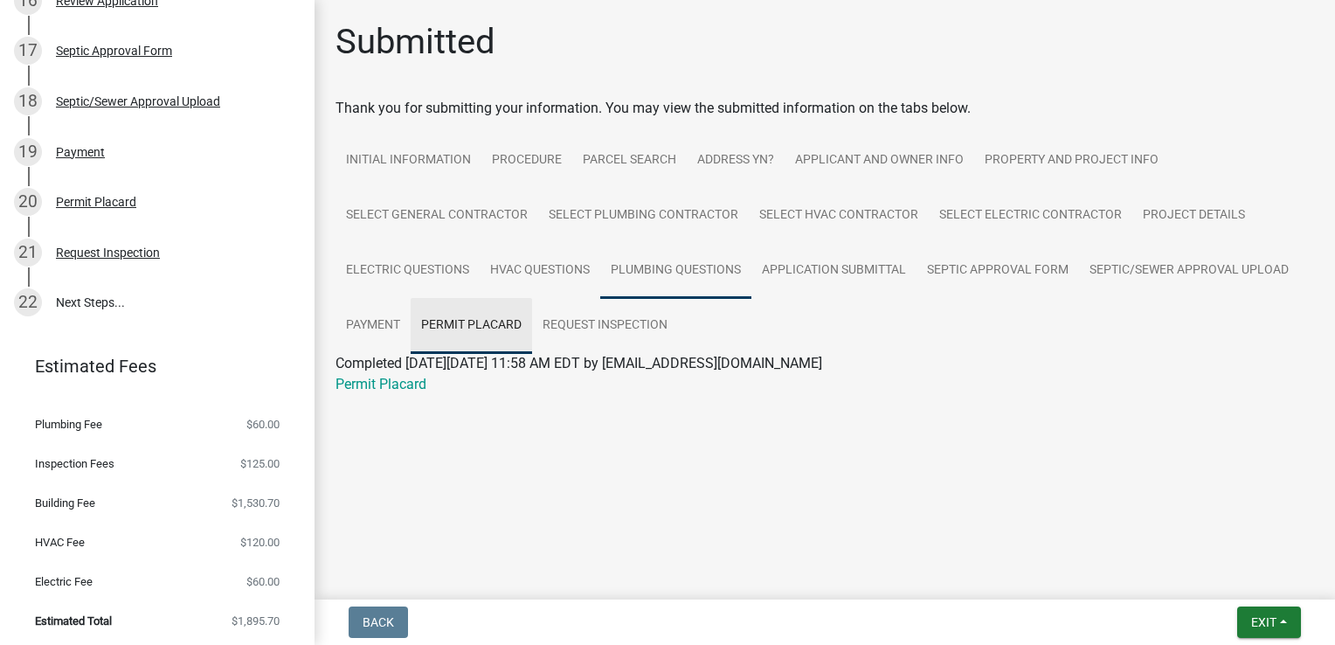
scroll to position [0, 0]
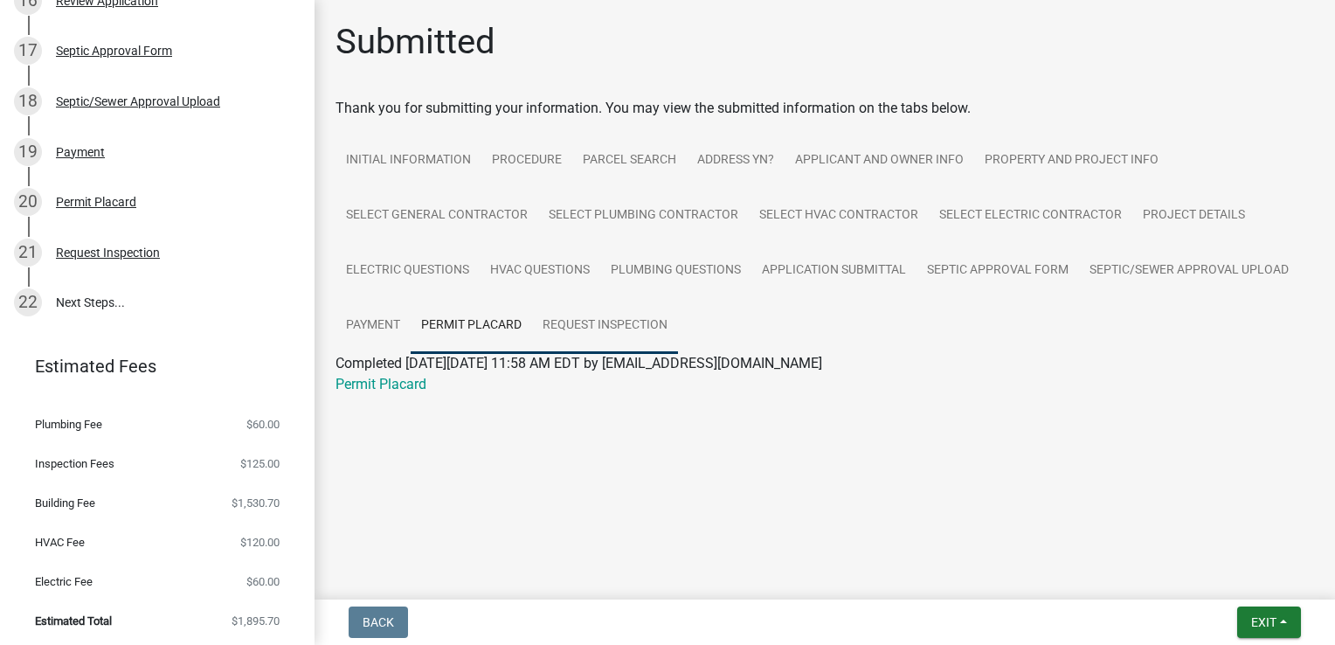
click at [584, 314] on link "Request Inspection" at bounding box center [605, 326] width 146 height 56
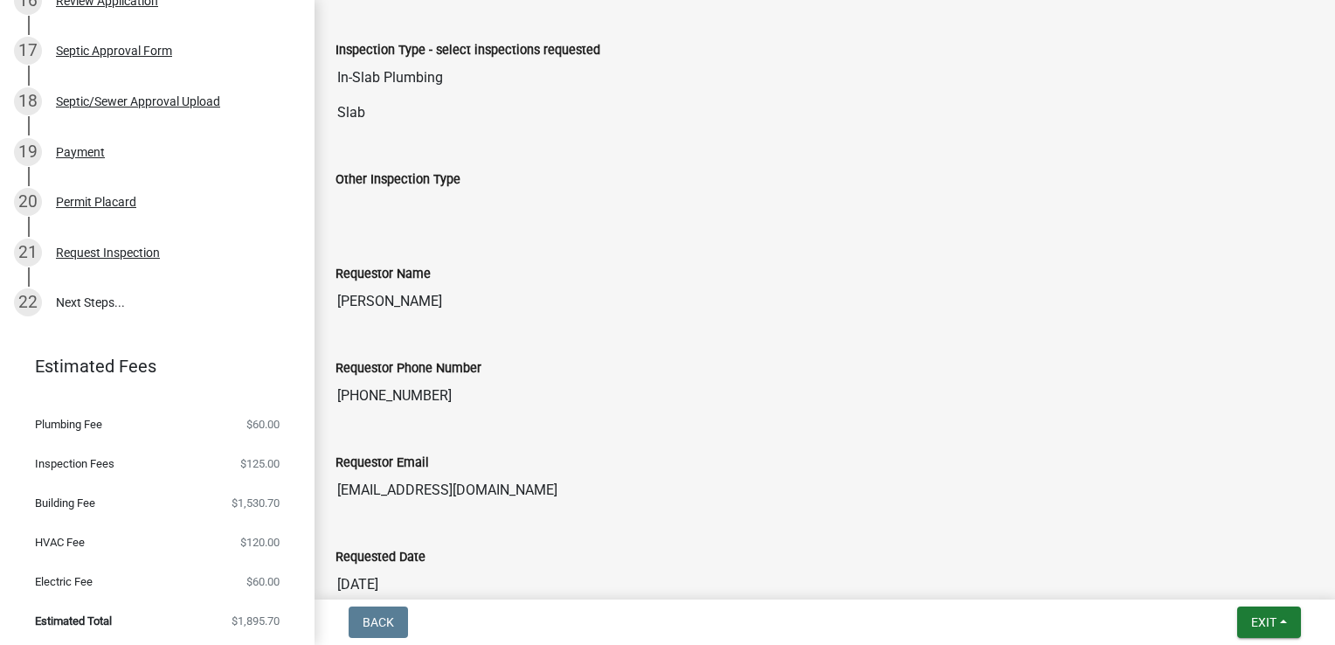
scroll to position [1473, 0]
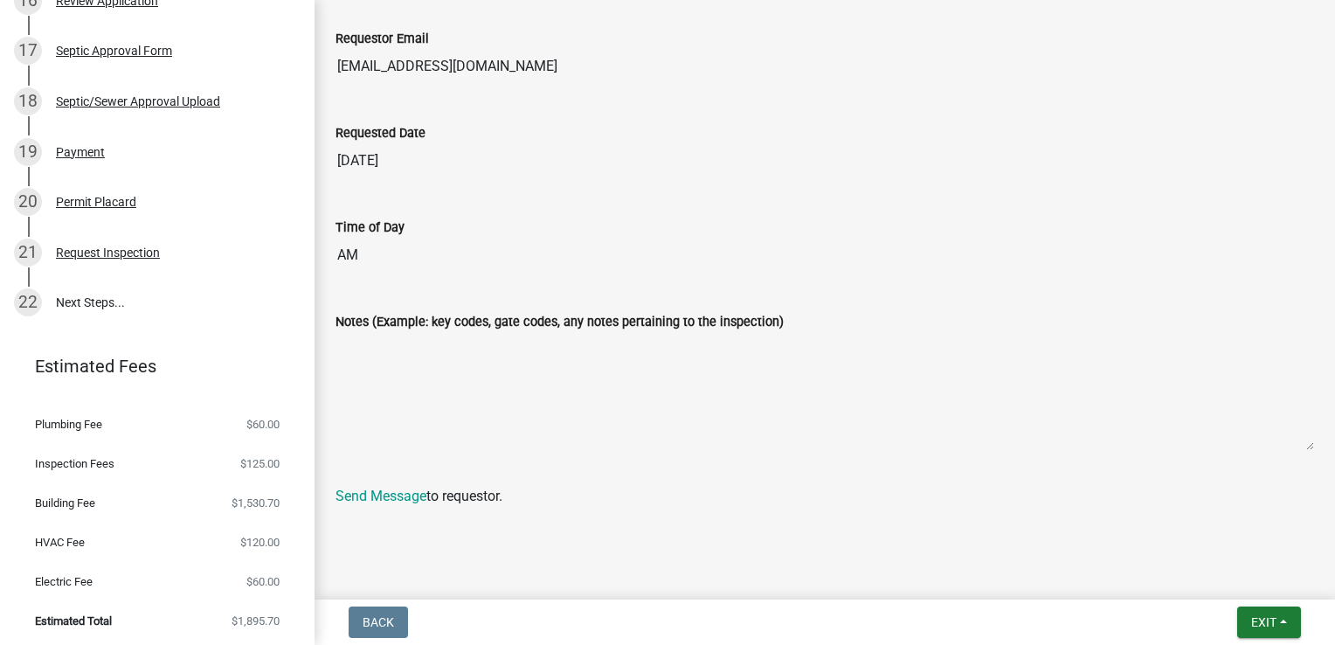
click at [526, 368] on textarea "Notes (Example: key codes, gate codes, any notes pertaining to the inspection)" at bounding box center [825, 391] width 979 height 119
click at [527, 368] on textarea "Notes (Example: key codes, gate codes, any notes pertaining to the inspection)" at bounding box center [825, 391] width 979 height 119
click at [516, 361] on textarea "Notes (Example: key codes, gate codes, any notes pertaining to the inspection)" at bounding box center [825, 391] width 979 height 119
click at [515, 358] on textarea "Notes (Example: key codes, gate codes, any notes pertaining to the inspection)" at bounding box center [825, 391] width 979 height 119
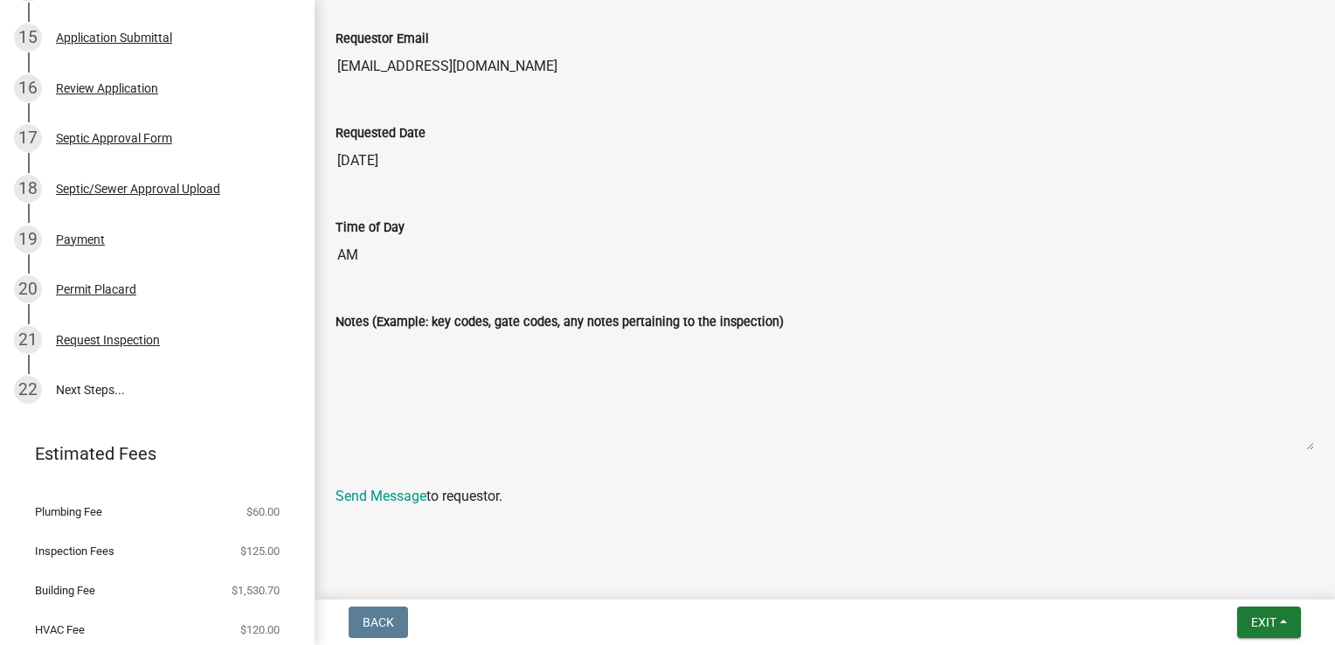
click at [433, 440] on textarea "Notes (Example: key codes, gate codes, any notes pertaining to the inspection)" at bounding box center [825, 391] width 979 height 119
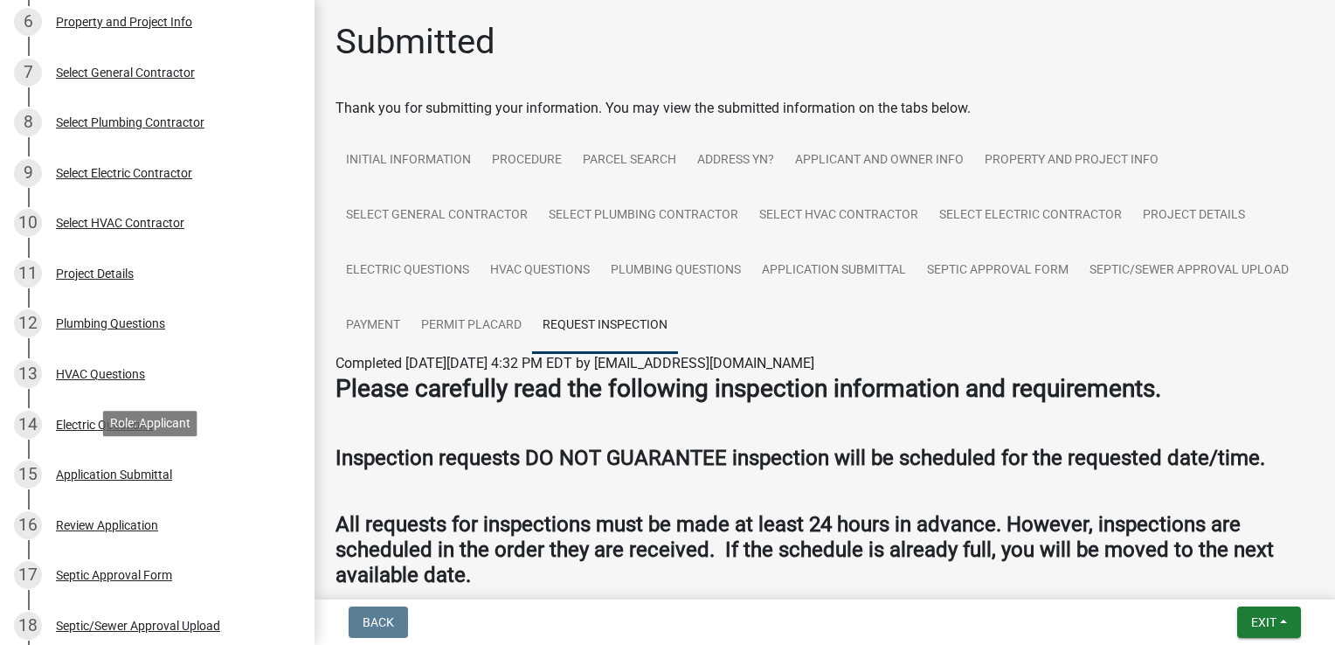
scroll to position [0, 0]
